Goal: Task Accomplishment & Management: Use online tool/utility

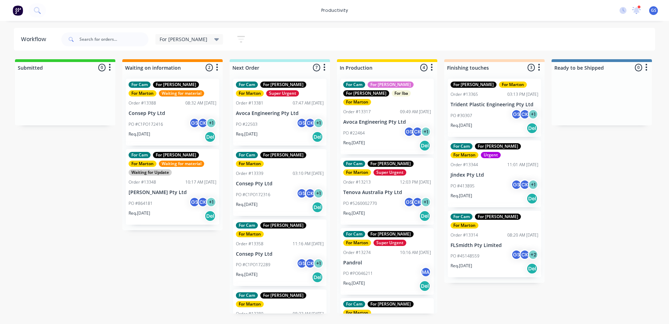
scroll to position [202, 0]
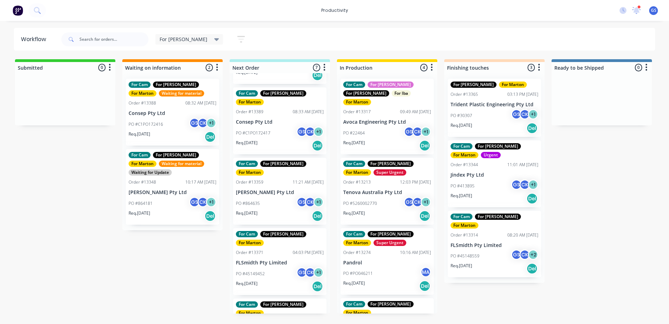
click at [357, 140] on div "Req. [DATE] Del" at bounding box center [387, 146] width 88 height 12
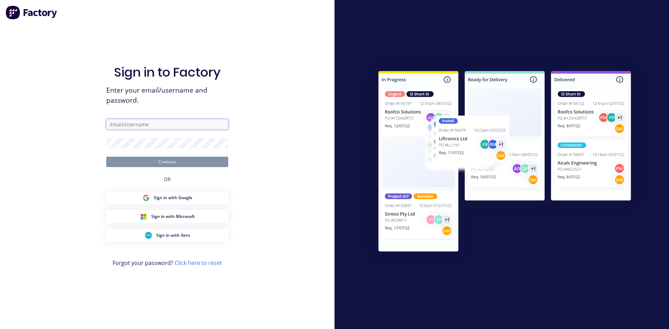
type input "[PERSON_NAME][EMAIL_ADDRESS][PERSON_NAME][PERSON_NAME][DOMAIN_NAME]"
click at [167, 167] on button "Continue" at bounding box center [167, 162] width 122 height 10
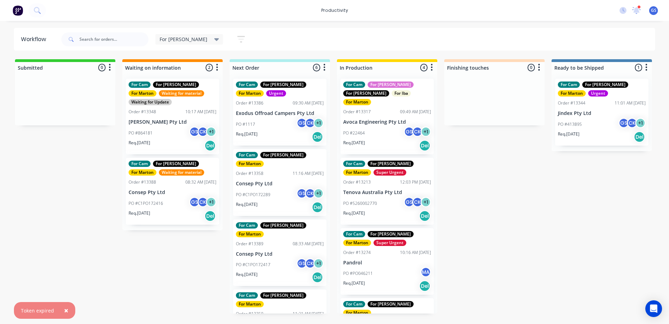
click at [348, 109] on div "For Cam For [PERSON_NAME] For [PERSON_NAME] For Iba For Marton Order #13317 09:…" at bounding box center [387, 117] width 93 height 76
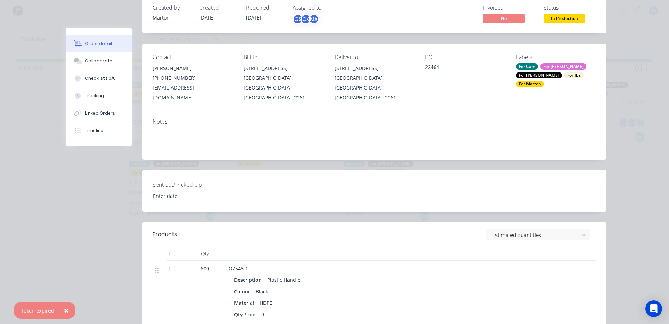
scroll to position [139, 0]
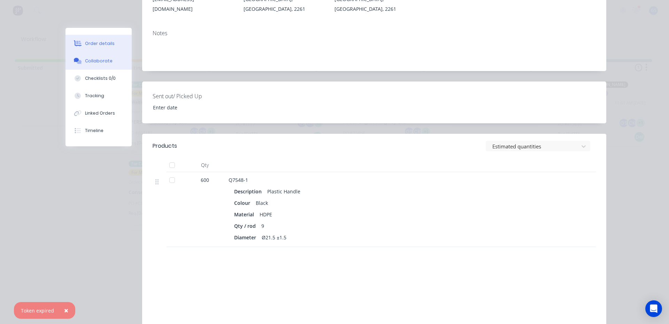
drag, startPoint x: 98, startPoint y: 62, endPoint x: 90, endPoint y: 61, distance: 8.9
click at [93, 64] on div "Collaborate" at bounding box center [99, 61] width 28 height 6
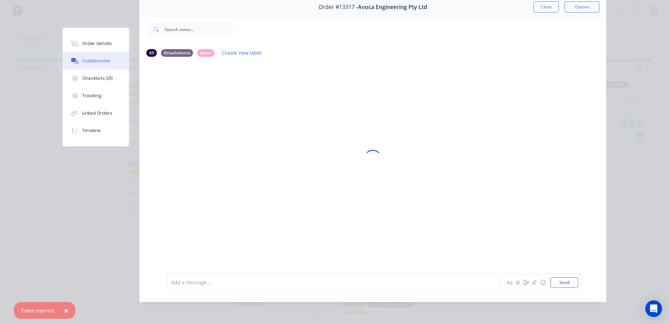
scroll to position [0, 0]
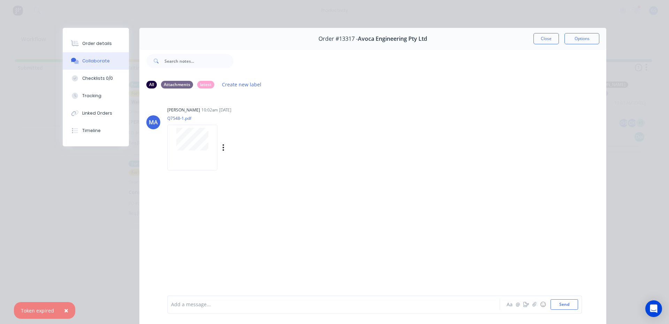
click at [170, 155] on div at bounding box center [192, 148] width 50 height 46
